Goal: Transaction & Acquisition: Purchase product/service

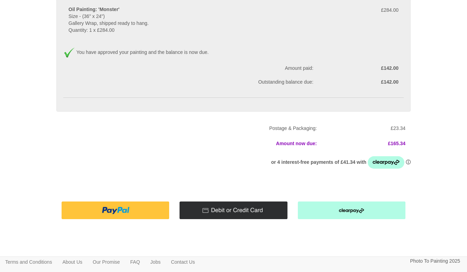
scroll to position [62, 0]
click at [218, 209] on img at bounding box center [234, 211] width 108 height 18
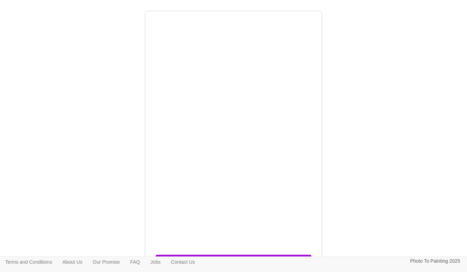
scroll to position [254, 0]
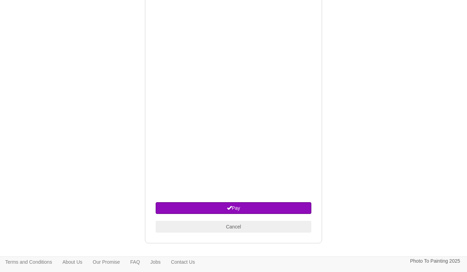
click at [237, 203] on button "Pay" at bounding box center [234, 208] width 156 height 12
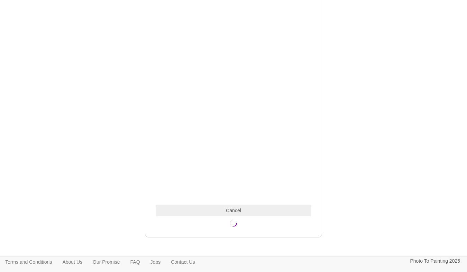
scroll to position [291, 0]
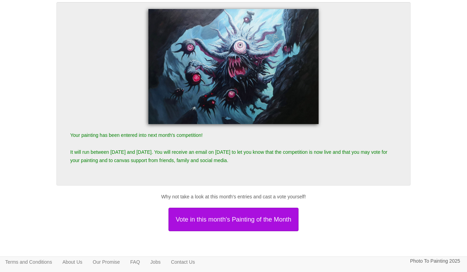
scroll to position [59, 0]
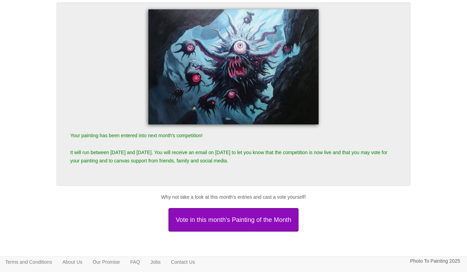
click at [272, 221] on button "Vote in this month's Painting of the Month" at bounding box center [233, 220] width 130 height 24
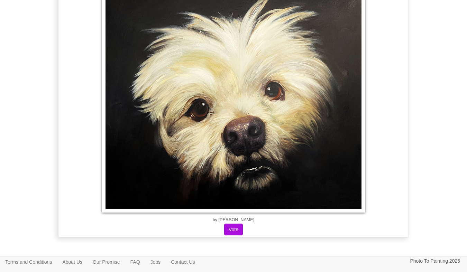
scroll to position [9315, 0]
